Goal: Check status: Check status

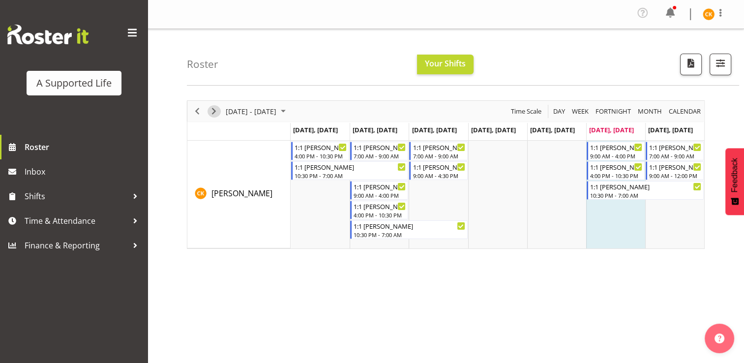
click at [216, 112] on span "Next" at bounding box center [214, 111] width 12 height 12
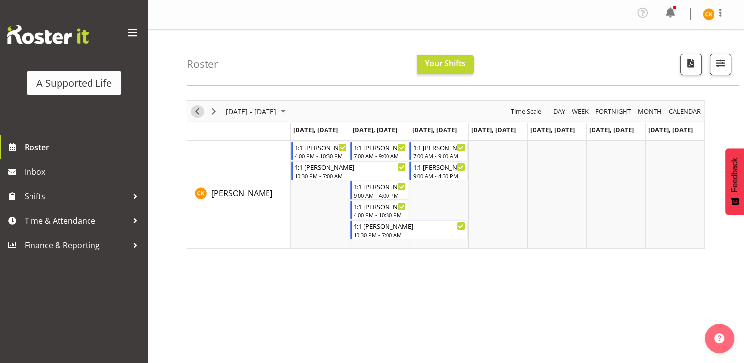
click at [195, 113] on span "Previous" at bounding box center [197, 111] width 12 height 12
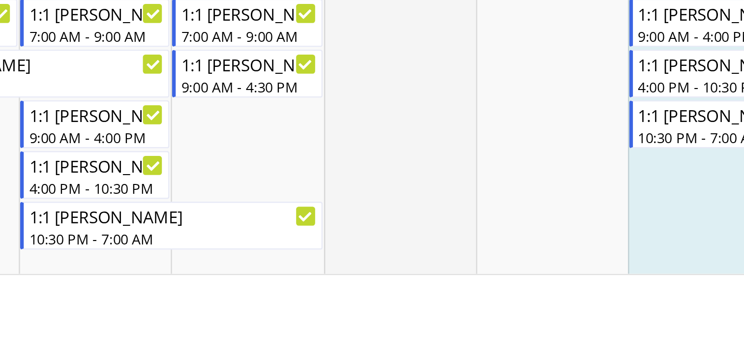
click at [489, 243] on td "Timeline Week of September 6, 2025" at bounding box center [497, 195] width 59 height 108
